Goal: Transaction & Acquisition: Book appointment/travel/reservation

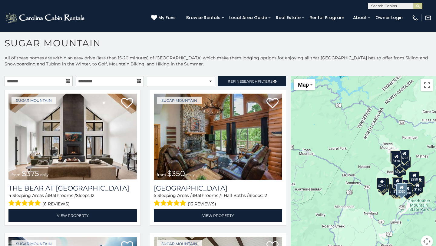
scroll to position [3, 0]
click at [143, 164] on div "Sugar Mountain from $375 daily The Bear At Sugar Mountain 4 Sleeping Areas / 3 …" at bounding box center [72, 160] width 145 height 140
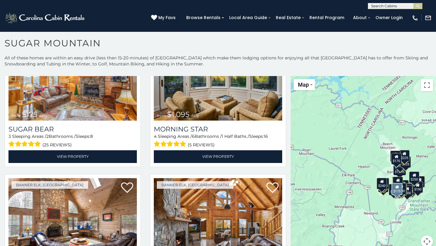
scroll to position [920, 0]
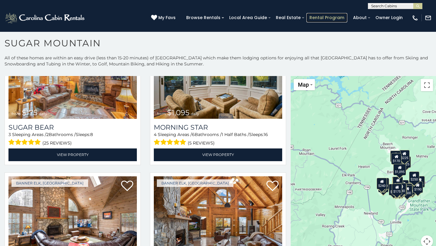
click at [323, 18] on link "Rental Program" at bounding box center [326, 17] width 41 height 9
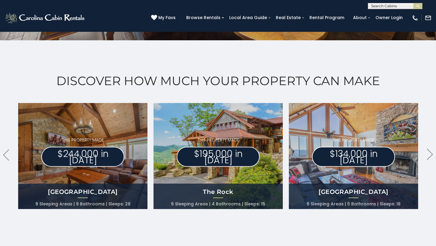
scroll to position [278, 0]
